Goal: Task Accomplishment & Management: Manage account settings

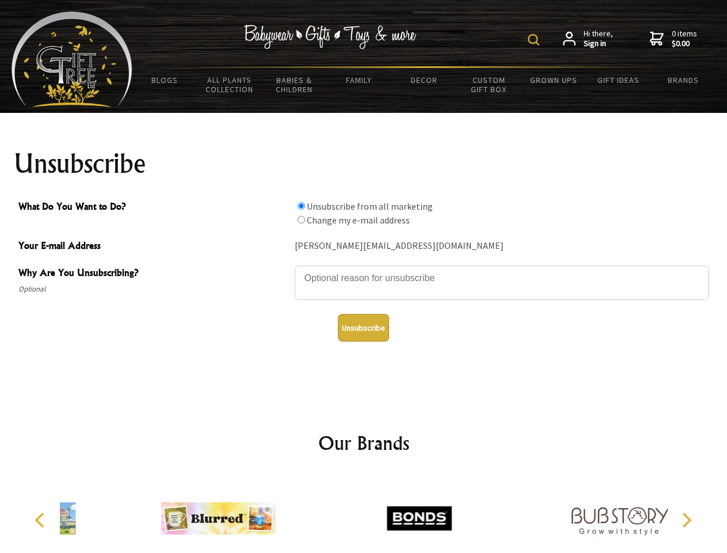
click at [536, 40] on img at bounding box center [534, 40] width 12 height 12
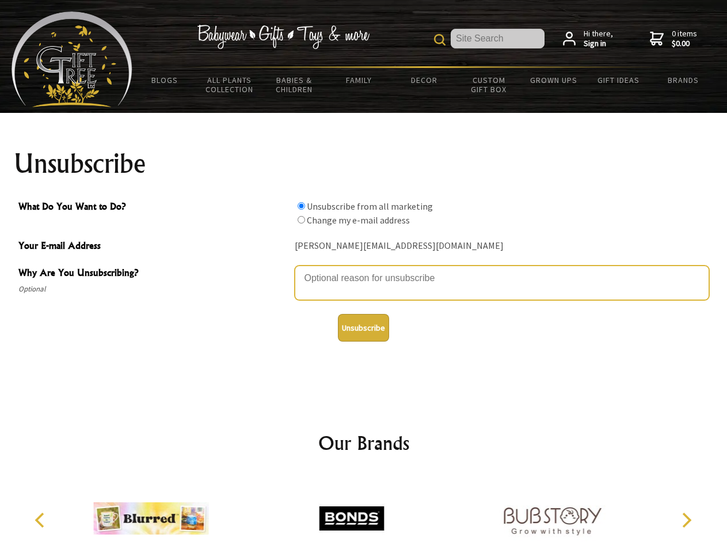
click at [364, 269] on textarea "Why Are You Unsubscribing?" at bounding box center [502, 282] width 415 height 35
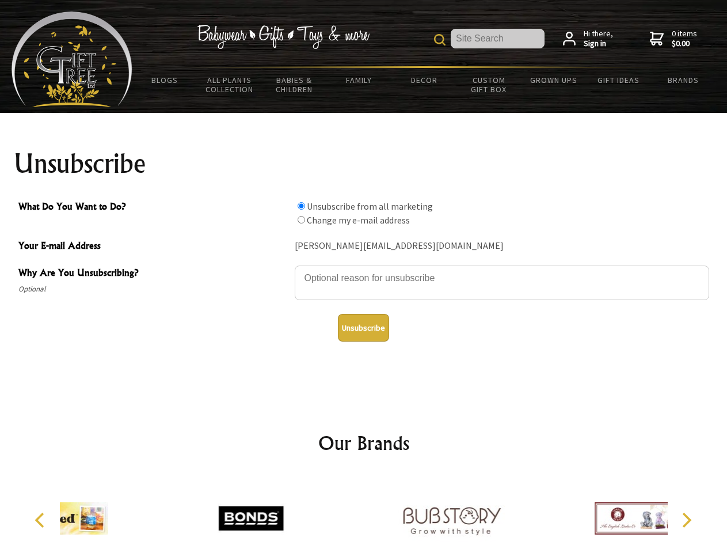
click at [301, 206] on input "What Do You Want to Do?" at bounding box center [301, 205] width 7 height 7
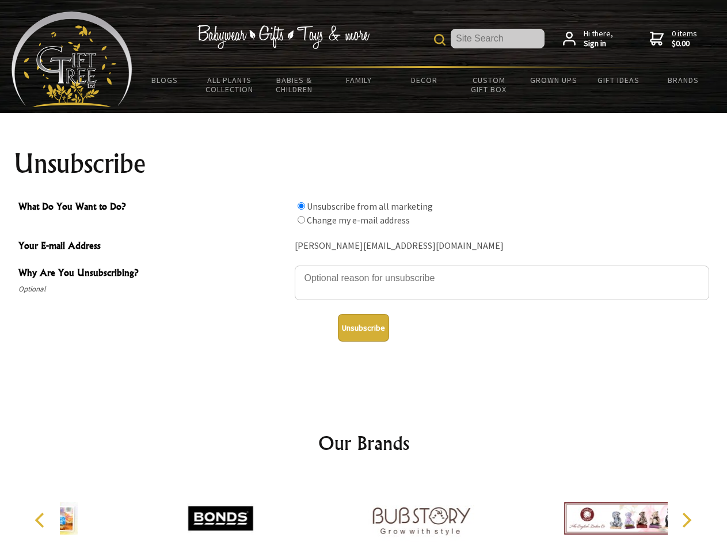
click at [301, 219] on input "What Do You Want to Do?" at bounding box center [301, 219] width 7 height 7
radio input "true"
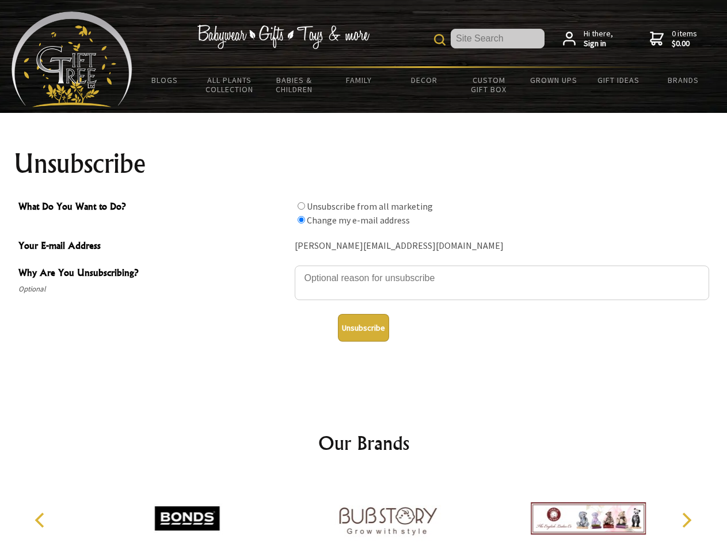
click at [363, 328] on button "Unsubscribe" at bounding box center [363, 328] width 51 height 28
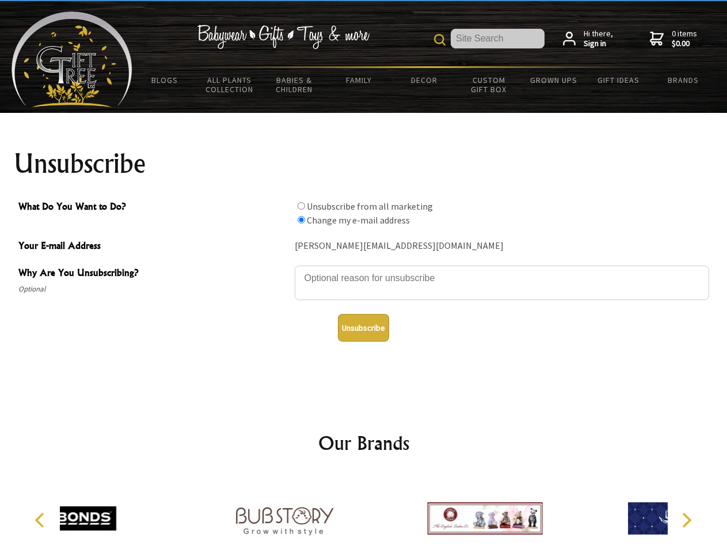
click at [41, 520] on icon "Previous" at bounding box center [40, 519] width 15 height 15
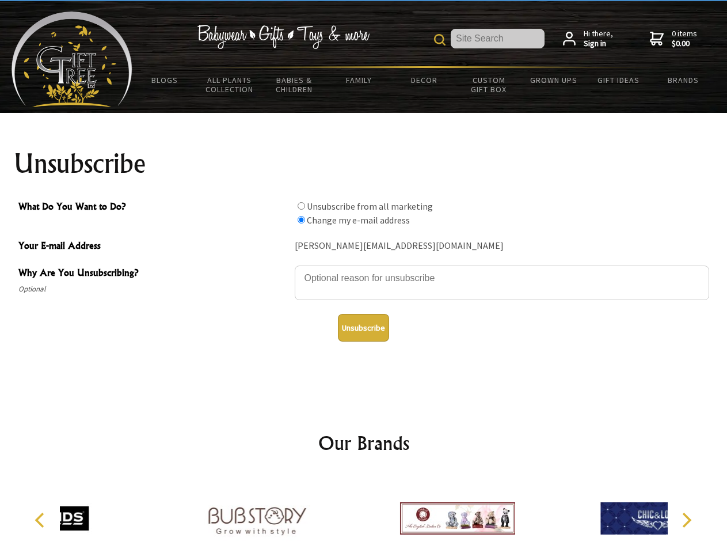
click at [686, 520] on icon "Next" at bounding box center [685, 519] width 15 height 15
